Goal: Navigation & Orientation: Find specific page/section

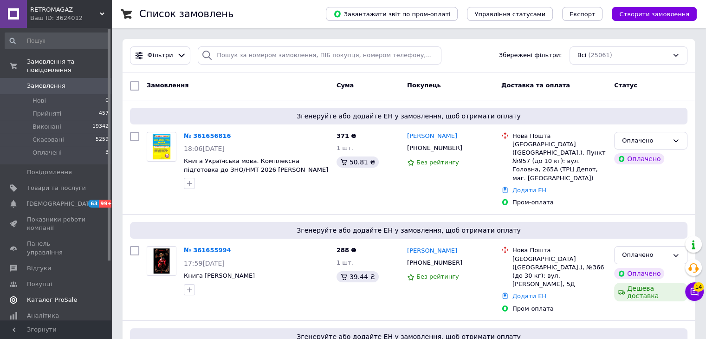
click at [54, 296] on span "Каталог ProSale" at bounding box center [52, 300] width 50 height 8
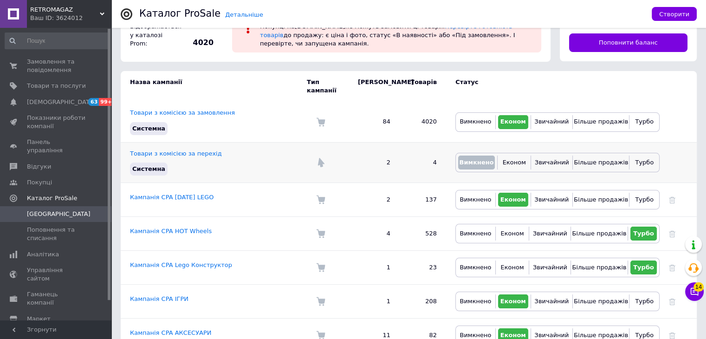
scroll to position [93, 0]
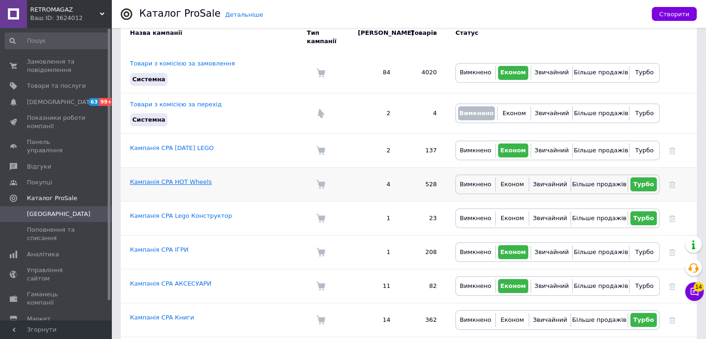
click at [180, 178] on link "Кампанія CPA HOT Wheels" at bounding box center [171, 181] width 82 height 7
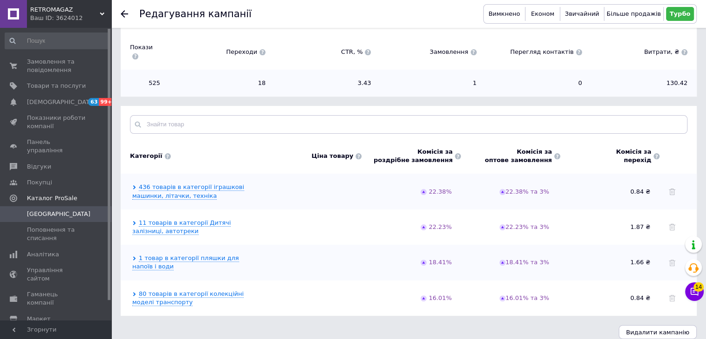
scroll to position [144, 0]
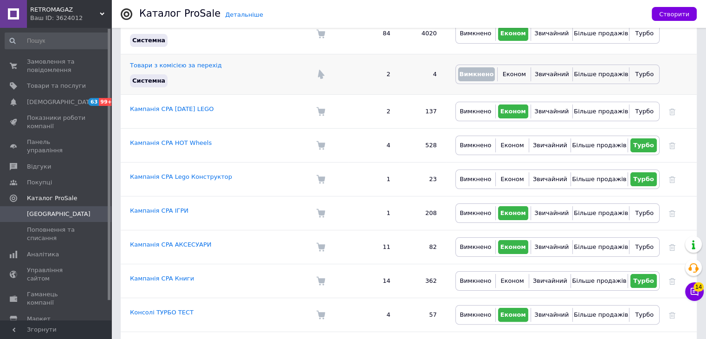
scroll to position [139, 0]
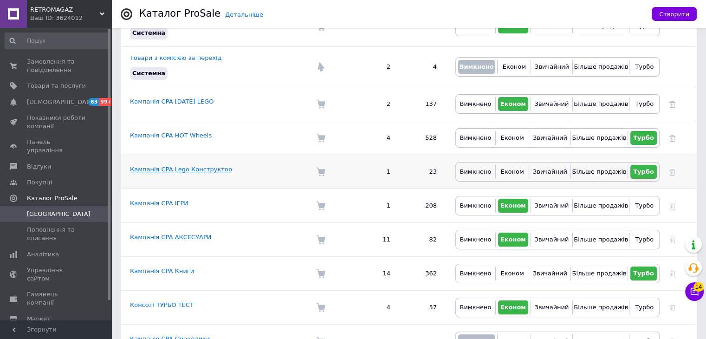
click at [191, 166] on link "Кампанія CPA Lego Конструктор" at bounding box center [181, 169] width 102 height 7
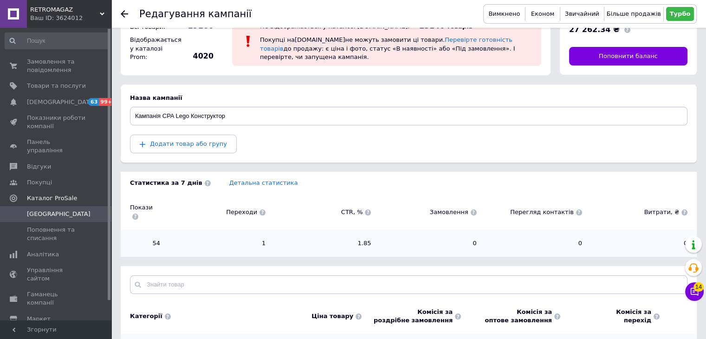
scroll to position [46, 0]
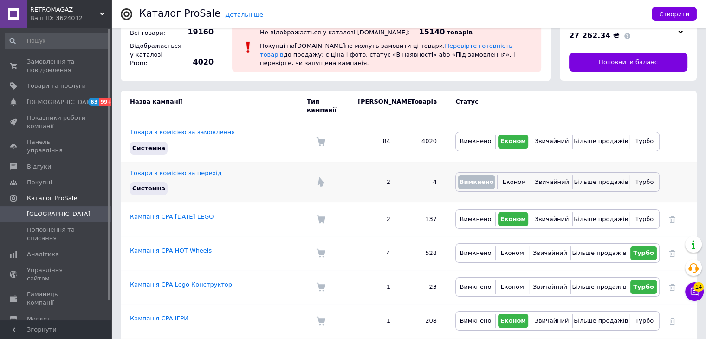
scroll to position [93, 0]
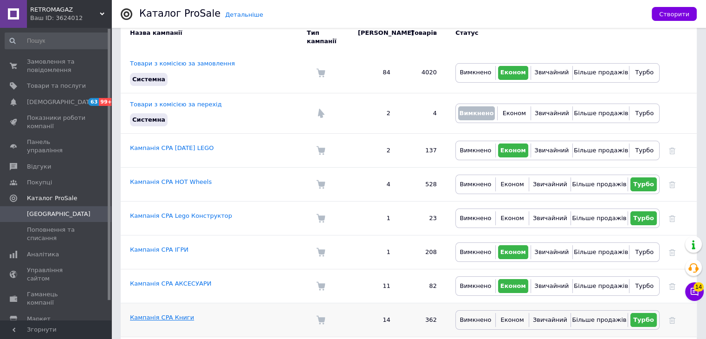
click at [165, 314] on link "Кампанія CPA Книги" at bounding box center [162, 317] width 64 height 7
